Goal: Task Accomplishment & Management: Manage account settings

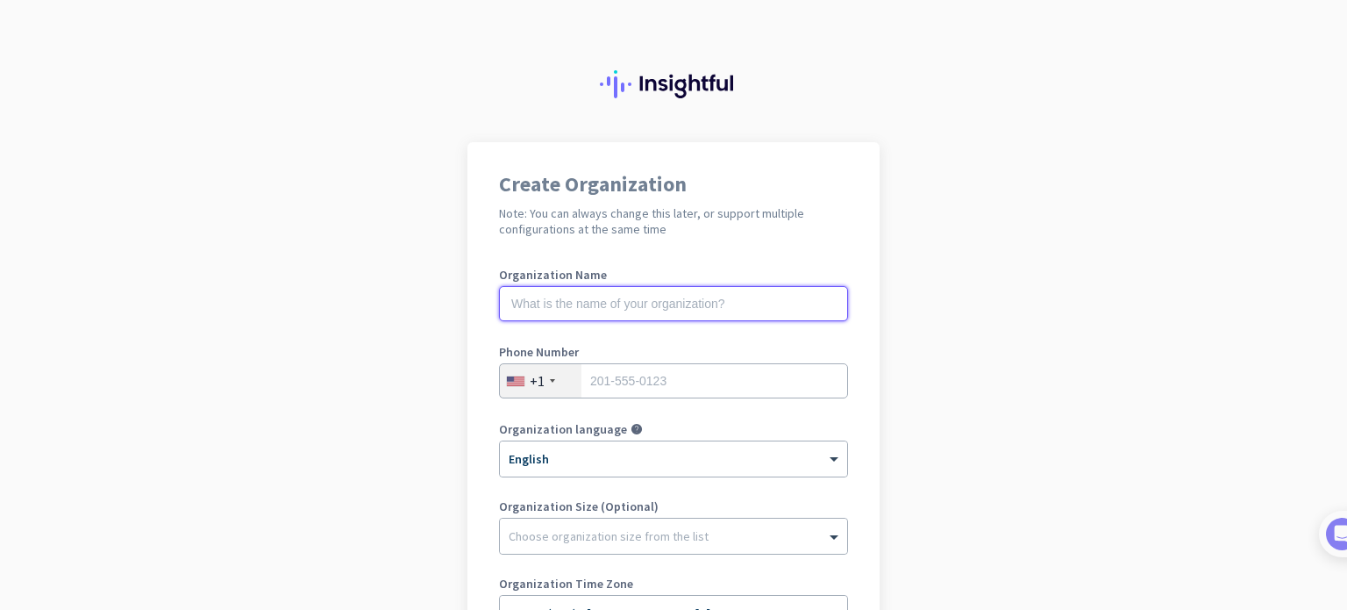
click at [642, 311] on input "text" at bounding box center [673, 303] width 349 height 35
type input "Mercor"
click at [510, 374] on div "+1" at bounding box center [541, 380] width 82 height 33
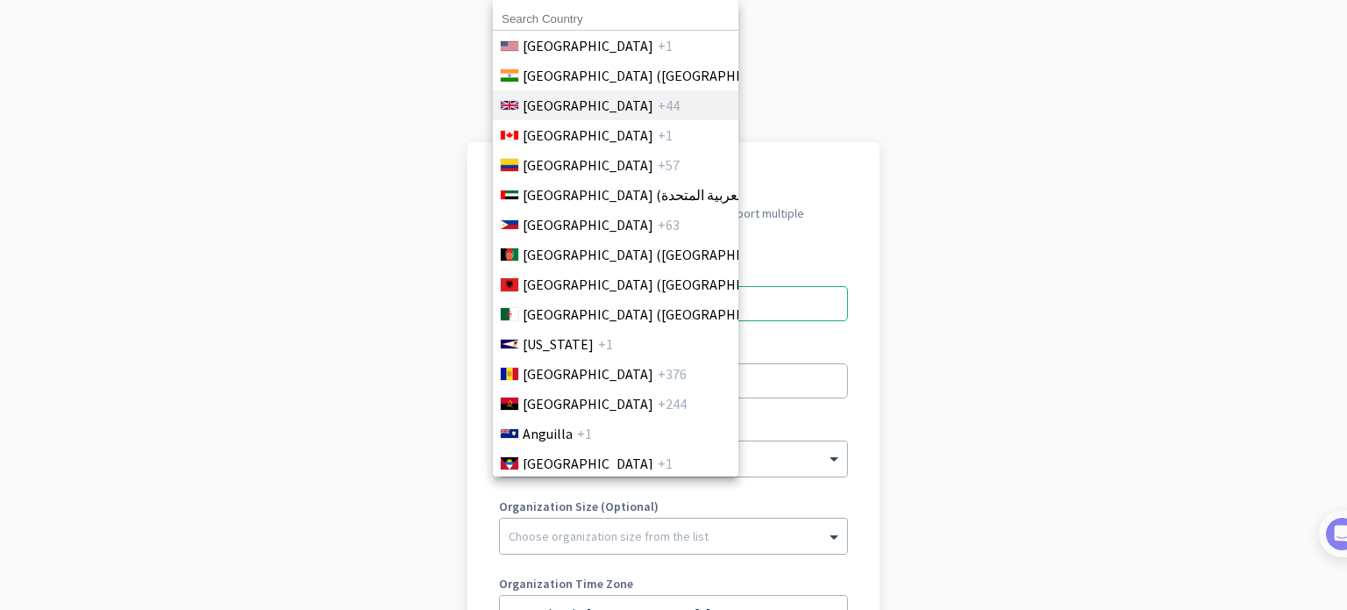
click at [574, 111] on span "[GEOGRAPHIC_DATA]" at bounding box center [588, 105] width 131 height 21
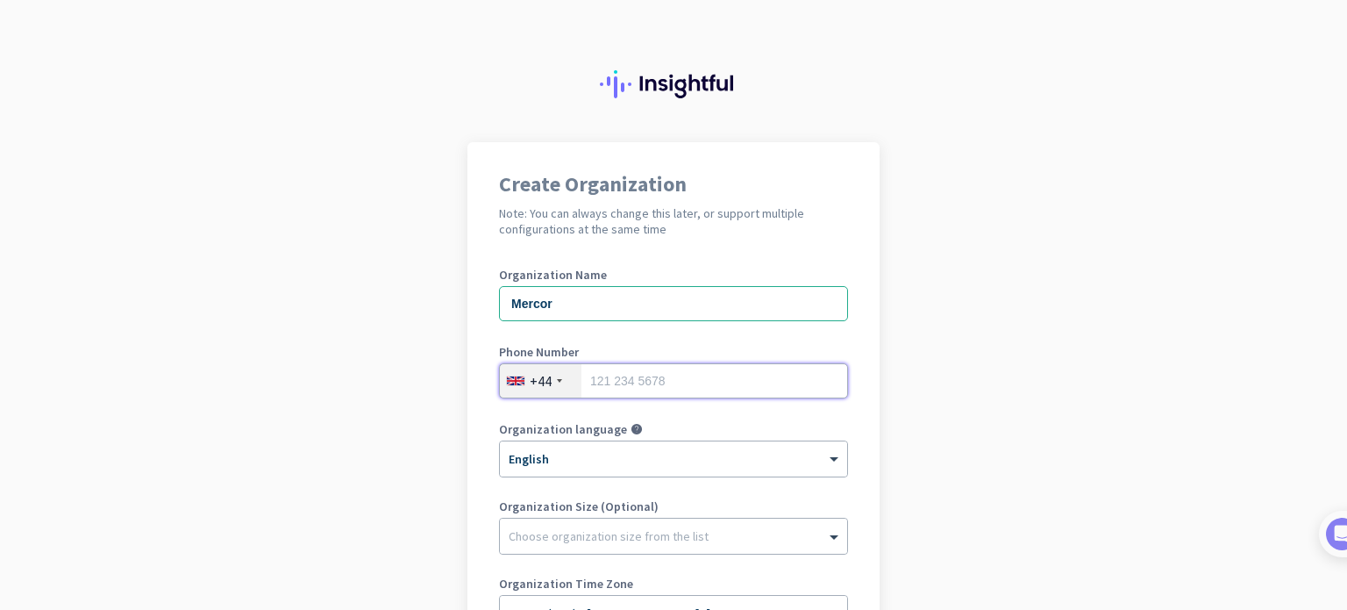
click at [646, 366] on input "tel" at bounding box center [673, 380] width 349 height 35
type input "7"
type input "07919055331"
click at [444, 455] on app-onboarding-organization "Create Organization Note: You can always change this later, or support multiple…" at bounding box center [673, 522] width 1347 height 760
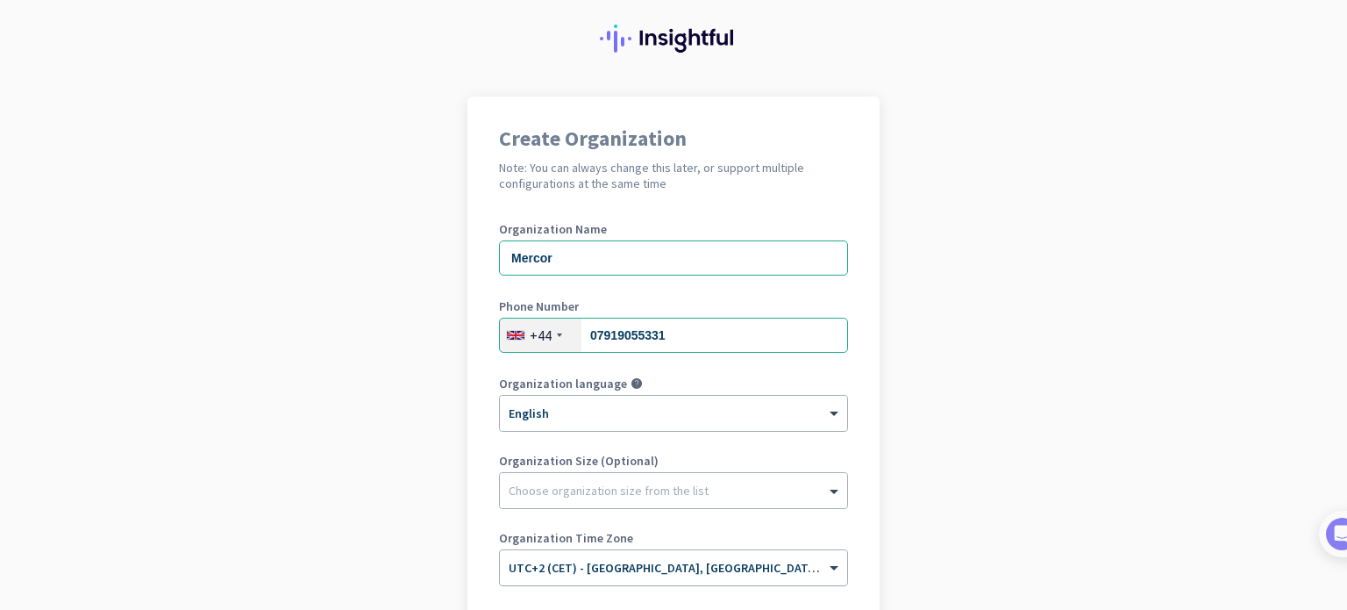
scroll to position [175, 0]
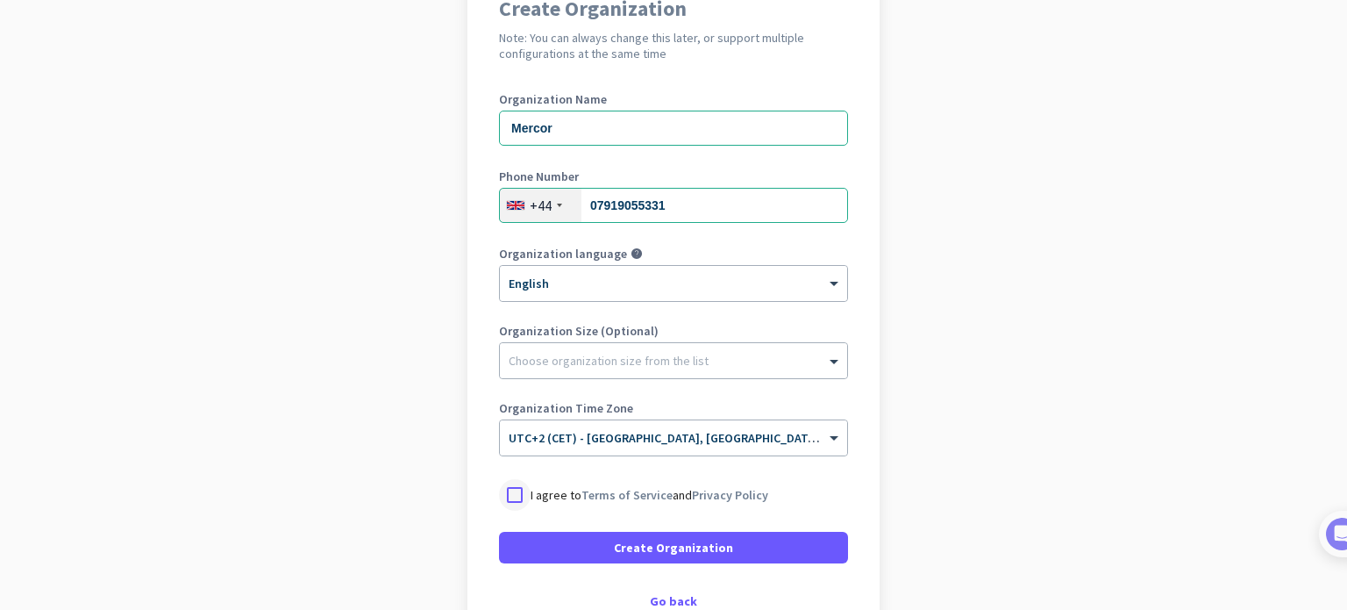
click at [516, 487] on div at bounding box center [515, 495] width 32 height 32
click at [548, 557] on span at bounding box center [673, 547] width 349 height 42
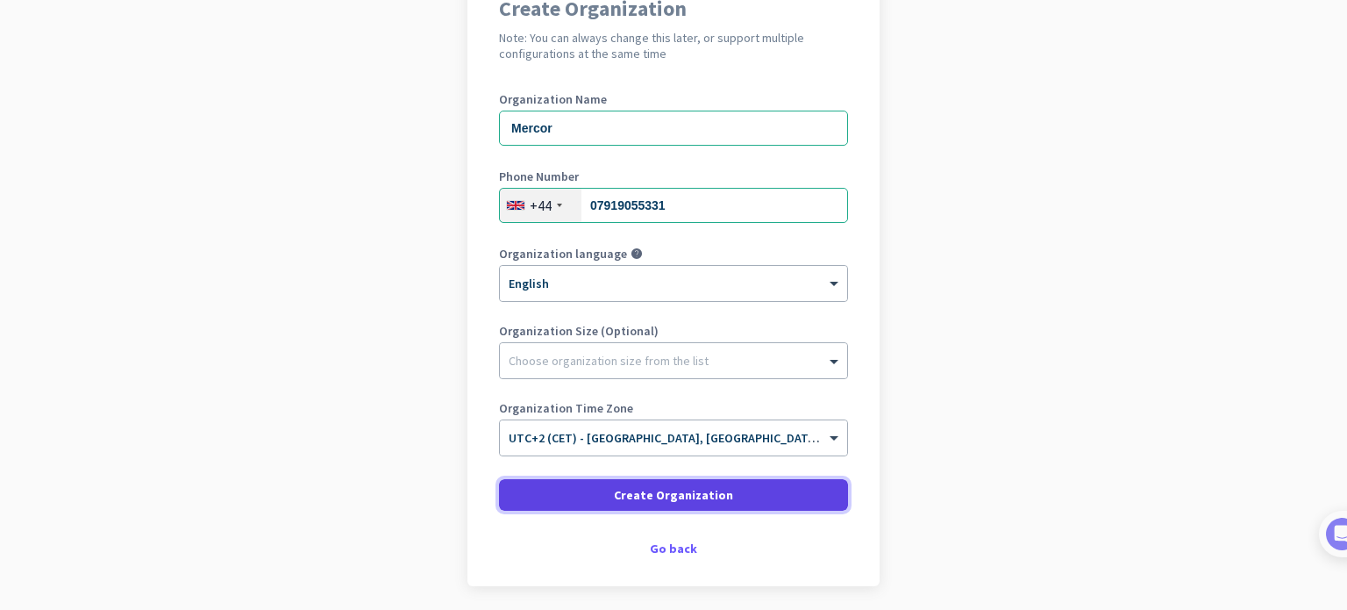
click at [643, 488] on span "Create Organization" at bounding box center [673, 495] width 119 height 18
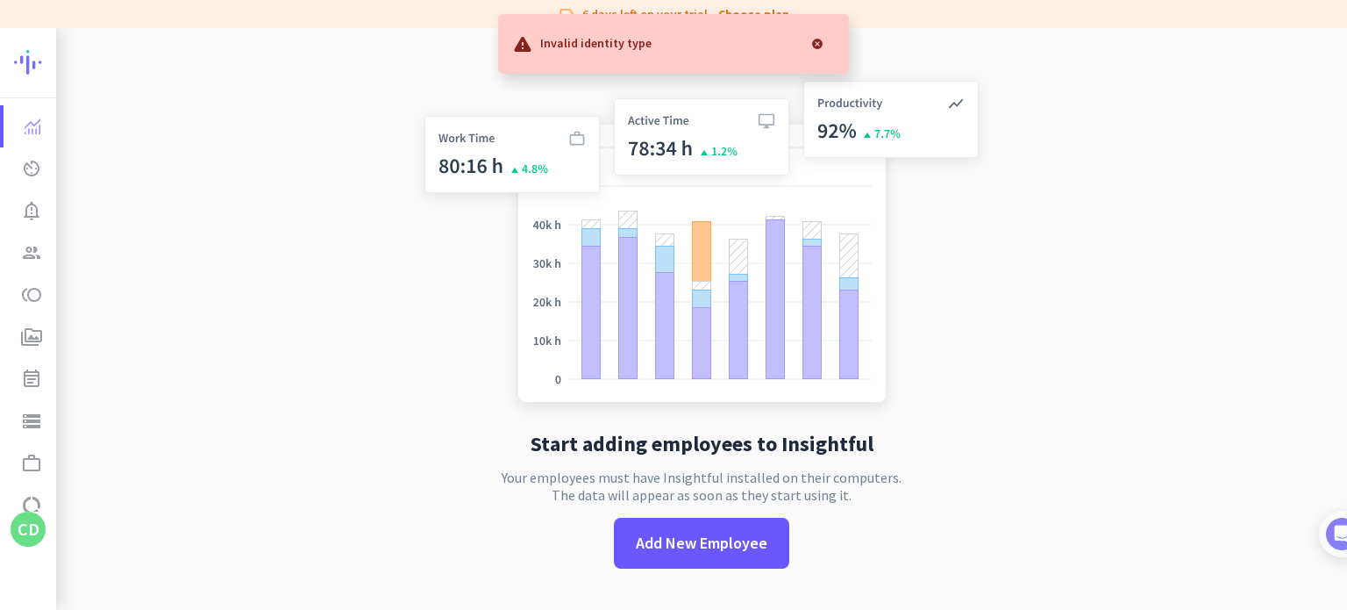
click at [222, 358] on app-no-employees "Start adding employees to Insightful Your employees must have Insightful instal…" at bounding box center [701, 333] width 1291 height 610
click at [32, 382] on icon "event_note" at bounding box center [31, 378] width 21 height 21
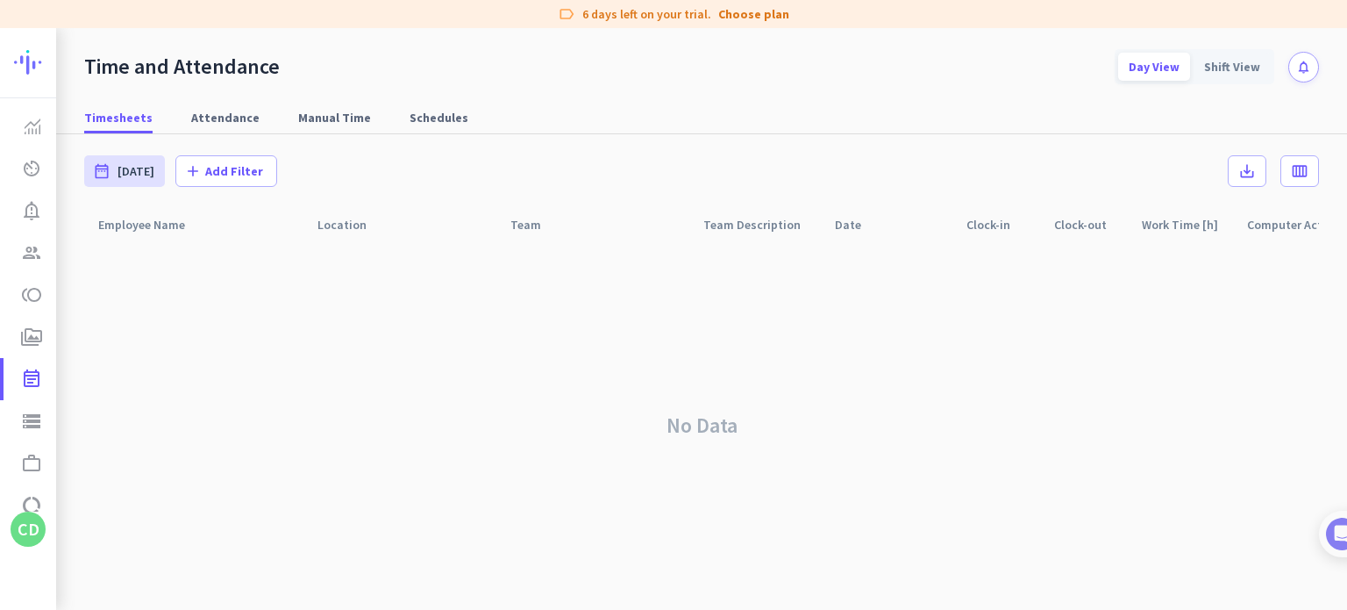
click at [32, 47] on img at bounding box center [78, 62] width 128 height 68
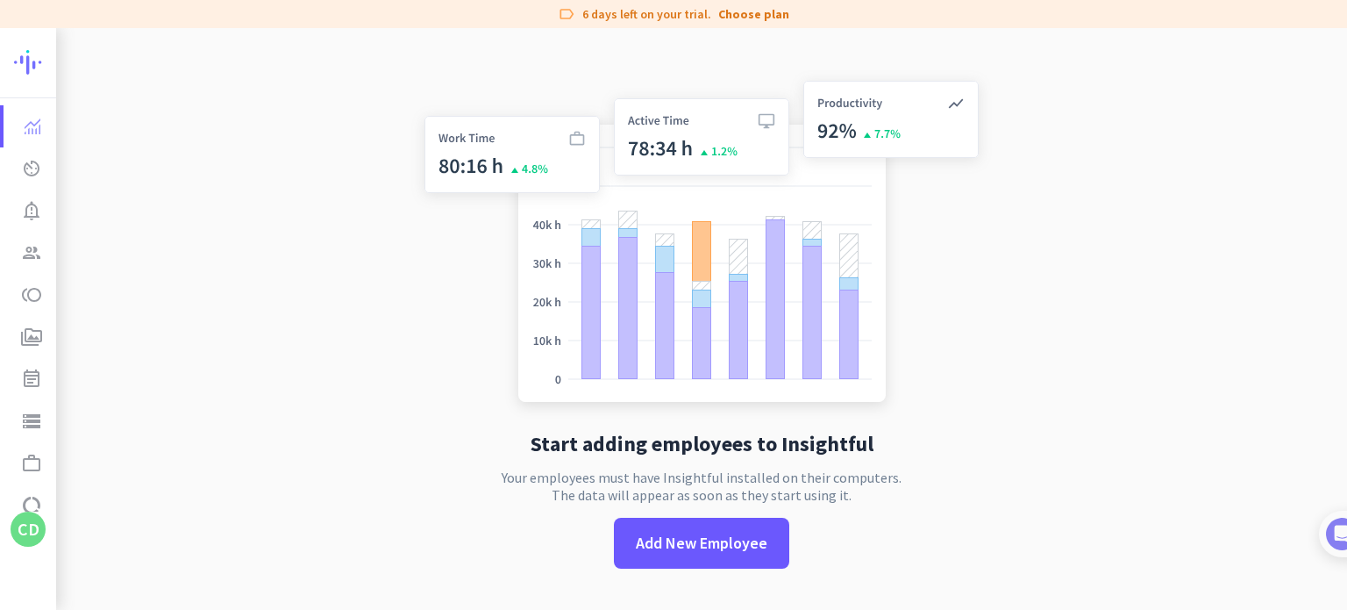
click at [33, 527] on div "CD" at bounding box center [29, 529] width 22 height 18
click at [28, 537] on div at bounding box center [673, 305] width 1347 height 610
click at [28, 537] on div "CD" at bounding box center [29, 529] width 22 height 18
click at [123, 381] on div at bounding box center [673, 305] width 1347 height 610
click at [123, 399] on app-no-employees "Start adding employees to Insightful Your employees must have Insightful instal…" at bounding box center [701, 333] width 1291 height 610
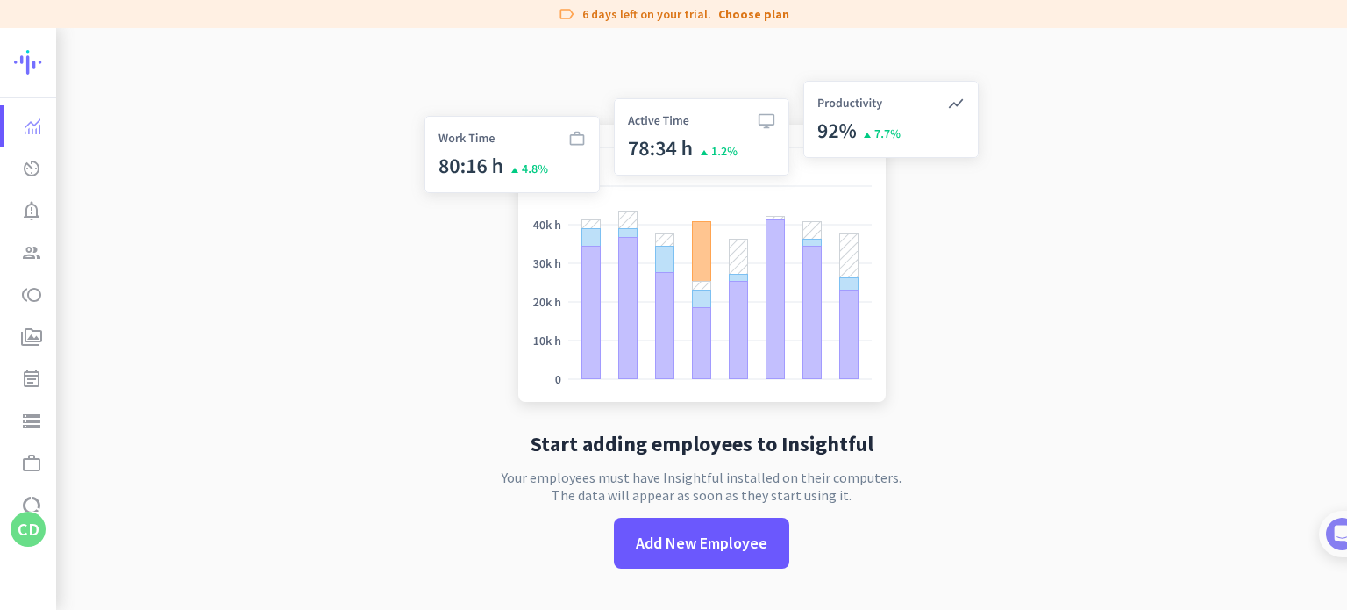
click at [25, 535] on div "CD" at bounding box center [29, 529] width 22 height 18
click at [89, 396] on span "Personal Settings" at bounding box center [121, 401] width 106 height 16
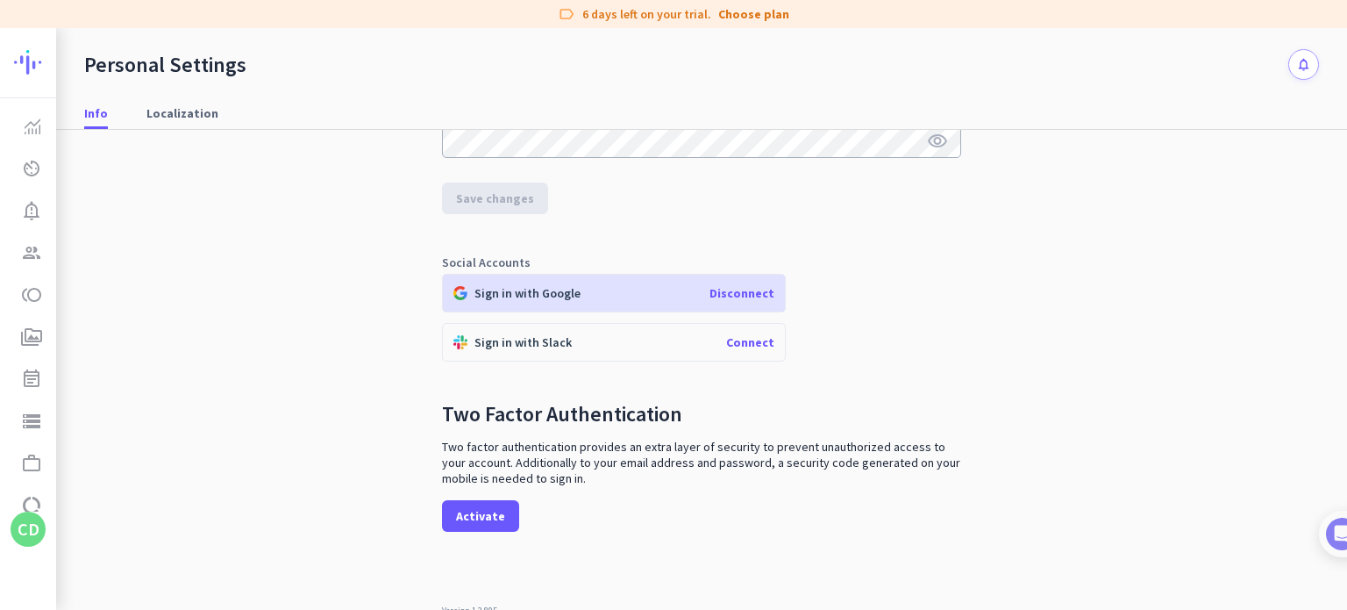
scroll to position [344, 0]
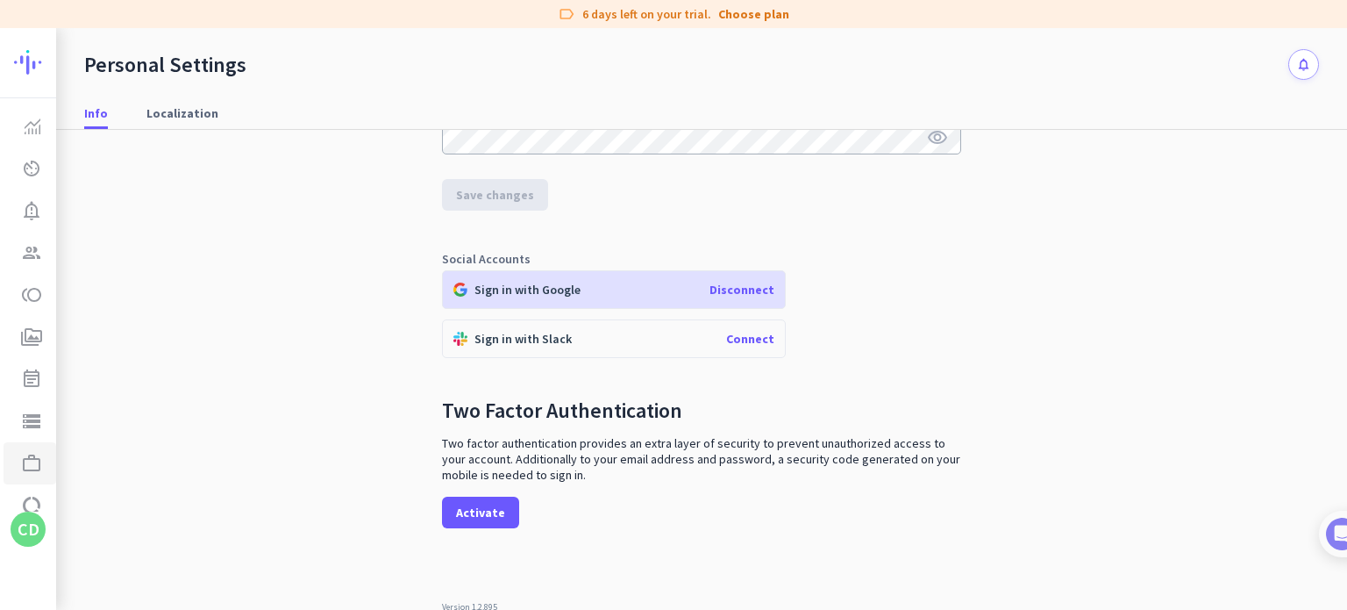
click at [32, 467] on icon "work_outline" at bounding box center [31, 463] width 21 height 21
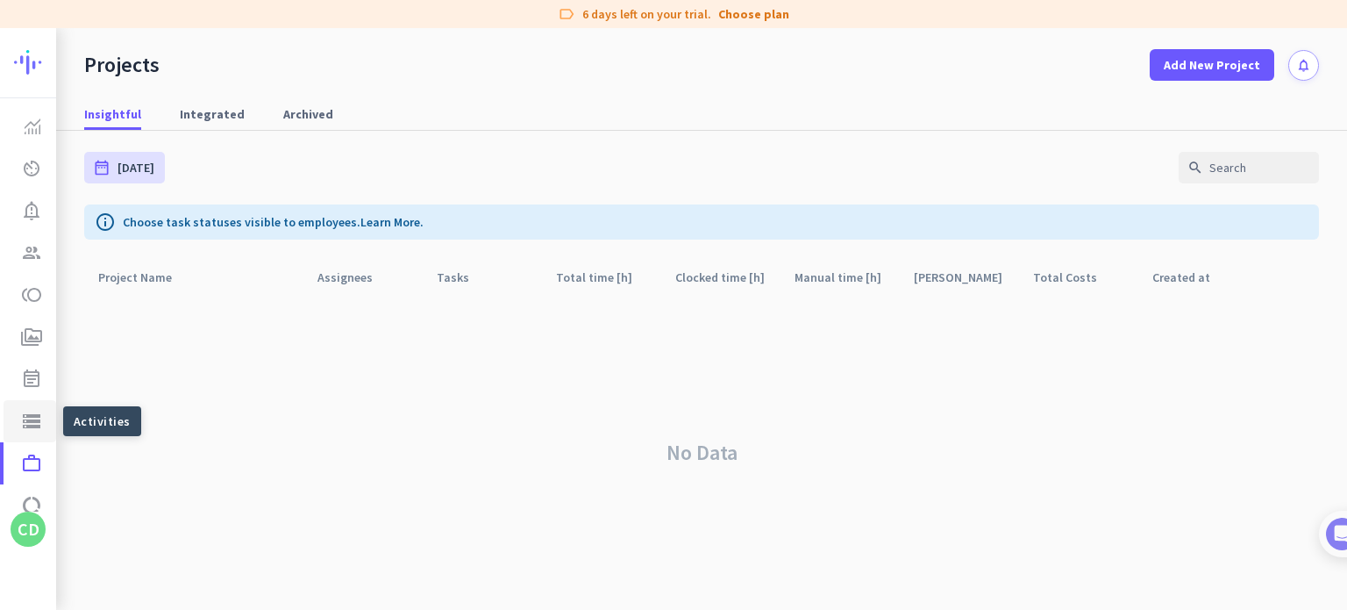
click at [38, 418] on icon "storage" at bounding box center [31, 420] width 21 height 21
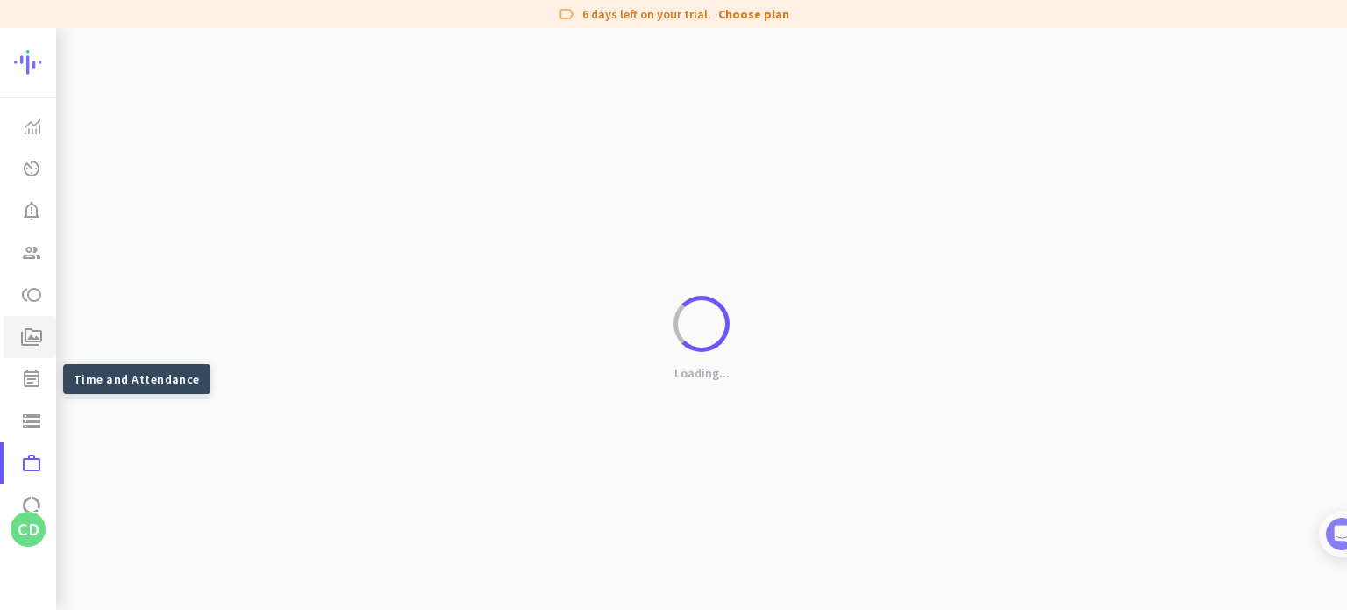
click at [45, 353] on link "perm_media Screenshots" at bounding box center [30, 337] width 53 height 42
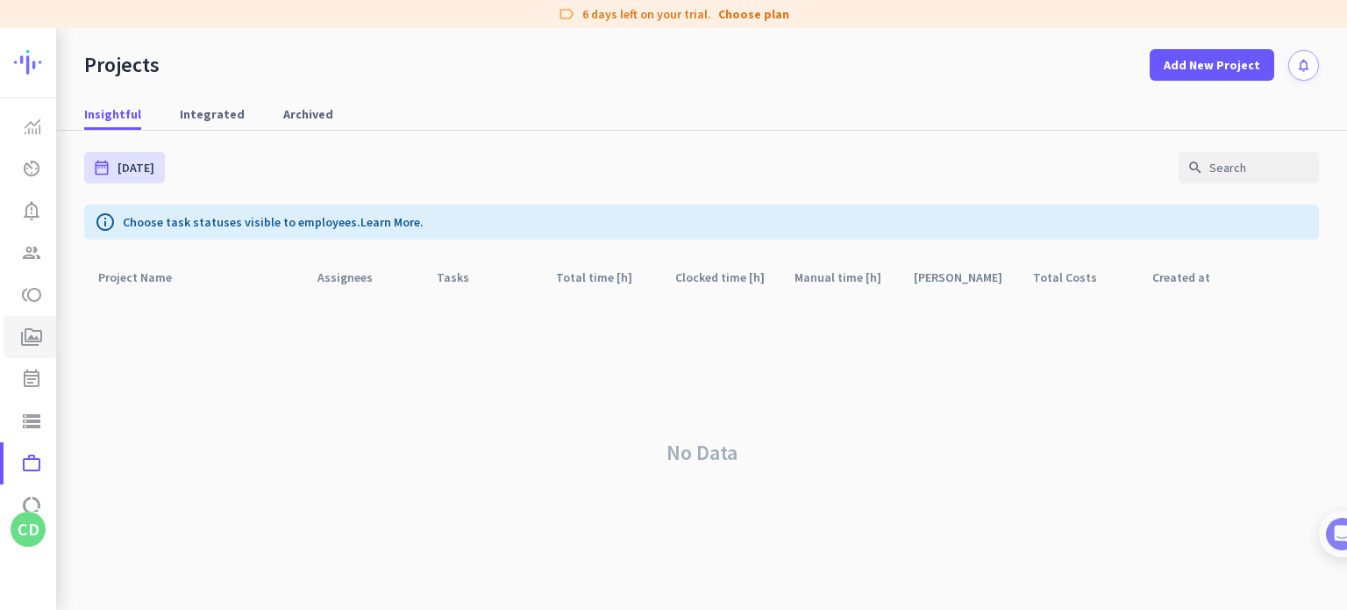
type input "[DATE] - [DATE]"
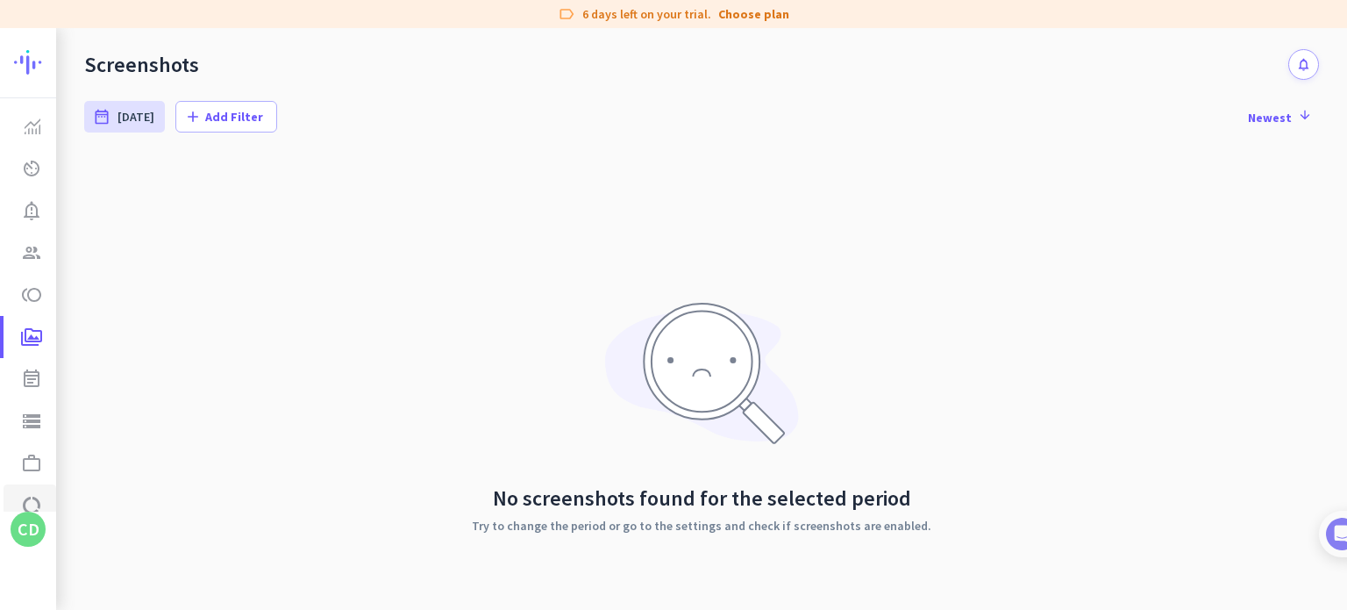
click at [31, 501] on icon "data_usage" at bounding box center [31, 505] width 21 height 21
click at [31, 529] on div "CD" at bounding box center [29, 529] width 22 height 18
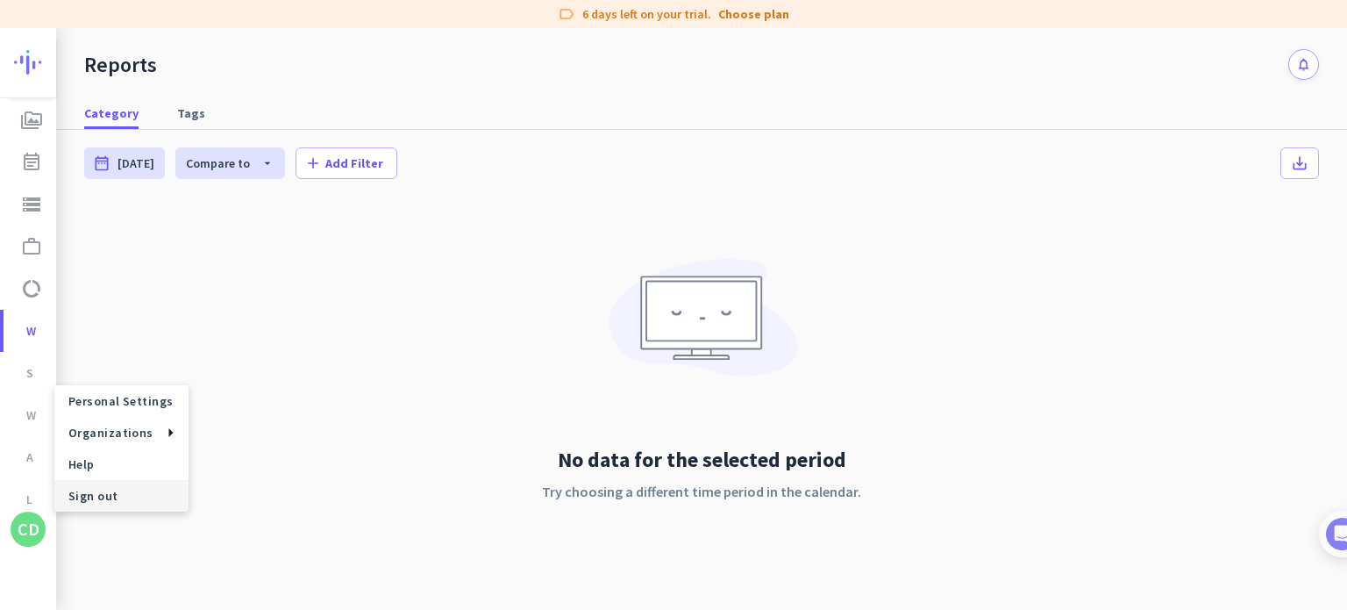
scroll to position [218, 0]
click at [75, 497] on span "Sign out" at bounding box center [121, 496] width 106 height 16
